Goal: Information Seeking & Learning: Learn about a topic

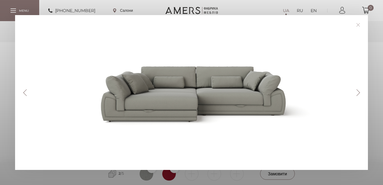
click at [361, 91] on button "Next" at bounding box center [358, 92] width 11 height 7
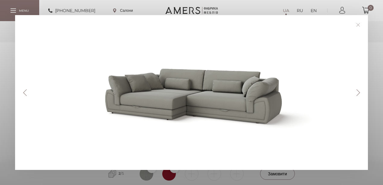
click at [361, 91] on button "Next" at bounding box center [358, 92] width 11 height 7
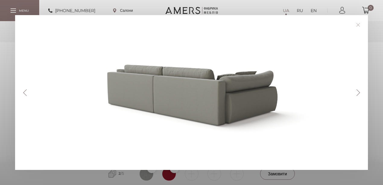
click at [361, 91] on button "Next" at bounding box center [358, 92] width 11 height 7
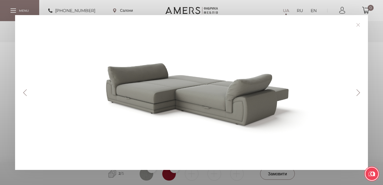
click at [358, 26] on link at bounding box center [357, 24] width 9 height 9
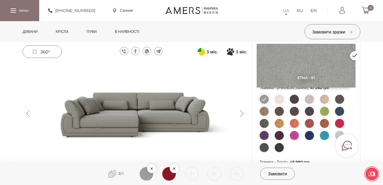
scroll to position [100, 0]
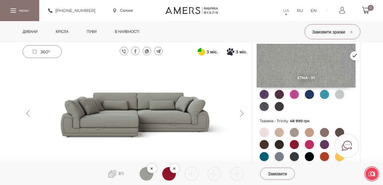
click at [308, 137] on img at bounding box center [309, 132] width 9 height 9
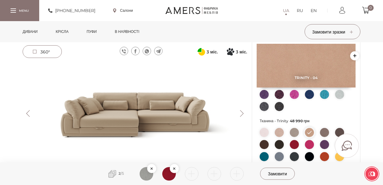
click at [124, 107] on img at bounding box center [135, 113] width 224 height 100
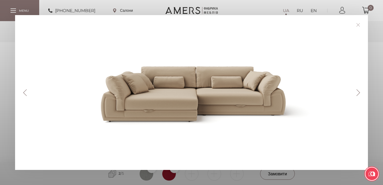
click at [358, 91] on button "Next" at bounding box center [358, 92] width 11 height 7
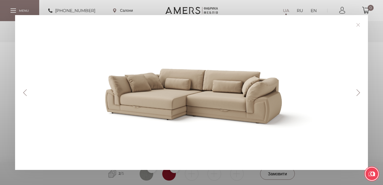
drag, startPoint x: 358, startPoint y: 94, endPoint x: 323, endPoint y: 93, distance: 35.3
click at [357, 93] on button "Next" at bounding box center [358, 92] width 11 height 7
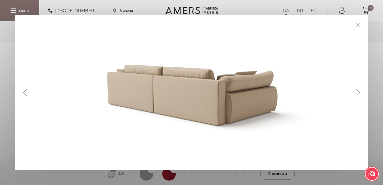
click at [355, 92] on button "Next" at bounding box center [358, 92] width 11 height 7
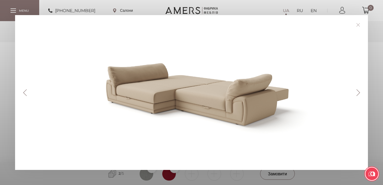
drag, startPoint x: 359, startPoint y: 25, endPoint x: 138, endPoint y: 178, distance: 268.7
click at [359, 25] on link at bounding box center [357, 24] width 9 height 9
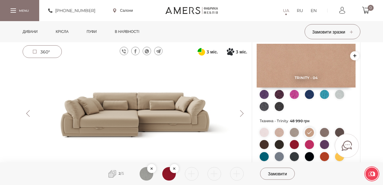
click at [242, 112] on button "Next" at bounding box center [241, 113] width 11 height 7
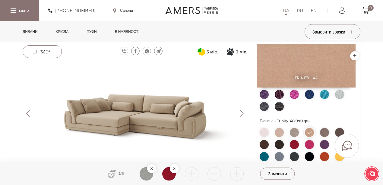
click at [142, 115] on img at bounding box center [135, 113] width 224 height 100
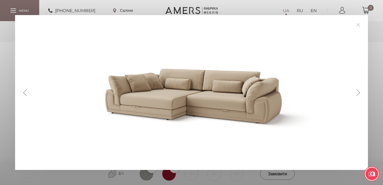
click at [361, 23] on link at bounding box center [357, 24] width 9 height 9
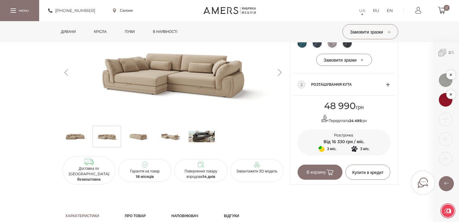
scroll to position [463, 0]
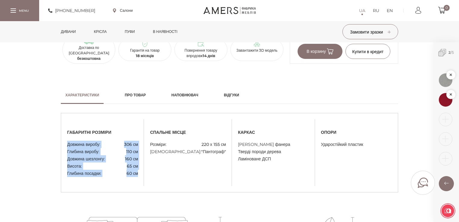
drag, startPoint x: 68, startPoint y: 152, endPoint x: 141, endPoint y: 180, distance: 78.3
click at [141, 177] on div "габаритні розміри Довжина виробу: 306 см Глибина виробу: 110 см Довжина шезлонг…" at bounding box center [102, 152] width 83 height 49
copy ul "Довжина виробу: 306 см Глибина виробу: 110 см Довжина шезлонгу: 160 см Висота: …"
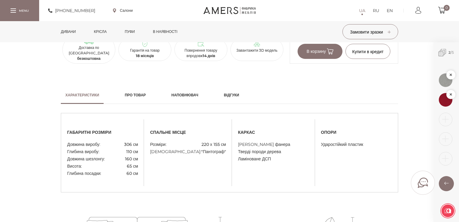
drag, startPoint x: 205, startPoint y: 162, endPoint x: 168, endPoint y: 155, distance: 36.7
click at [205, 155] on span ""Пантограф"" at bounding box center [213, 151] width 25 height 7
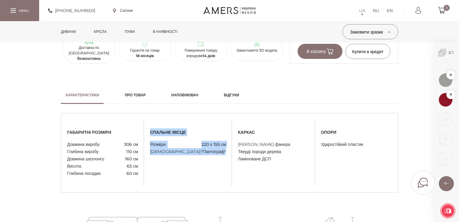
drag, startPoint x: 154, startPoint y: 140, endPoint x: 219, endPoint y: 162, distance: 69.3
click at [224, 158] on div "спальне місце Розміри: 220 х 155 см Механізм: "Пантограф"" at bounding box center [188, 152] width 88 height 49
copy div "спальне місце Розміри: 220 х 155 см Механізм: "Пантограф""
